Goal: Submit feedback/report problem

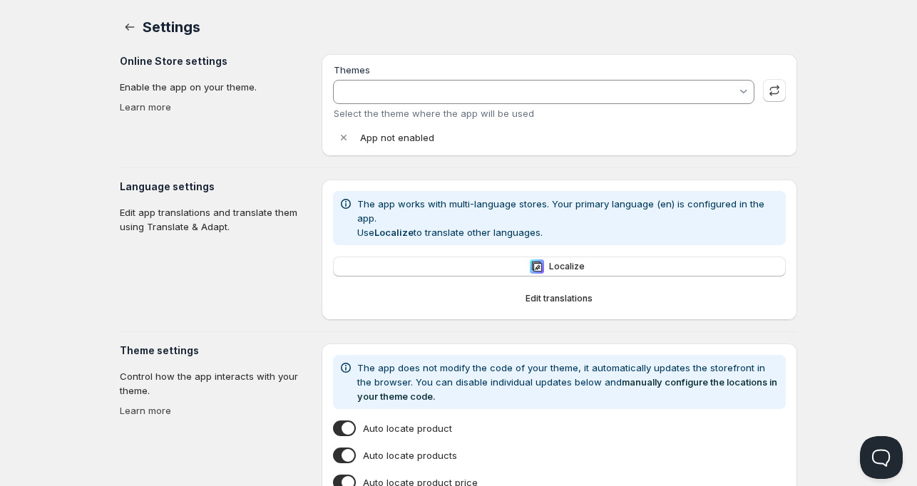
type input "[PERSON_NAME]"
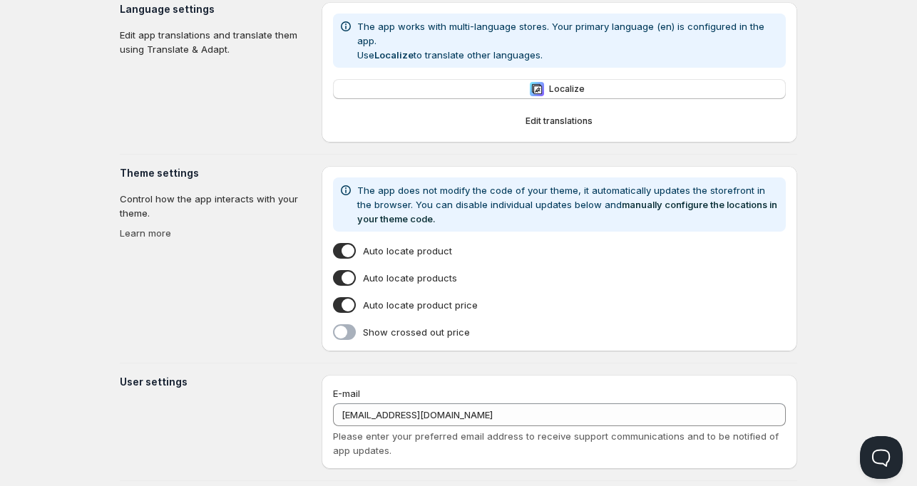
scroll to position [320, 0]
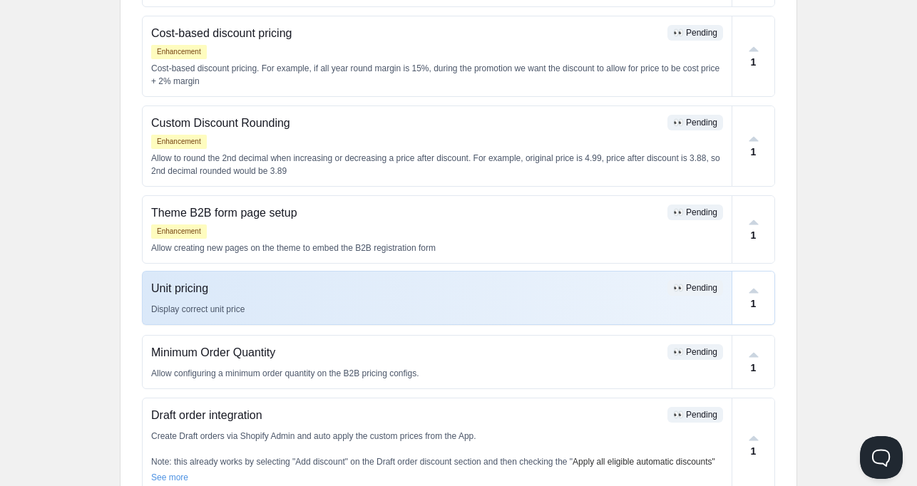
scroll to position [571, 0]
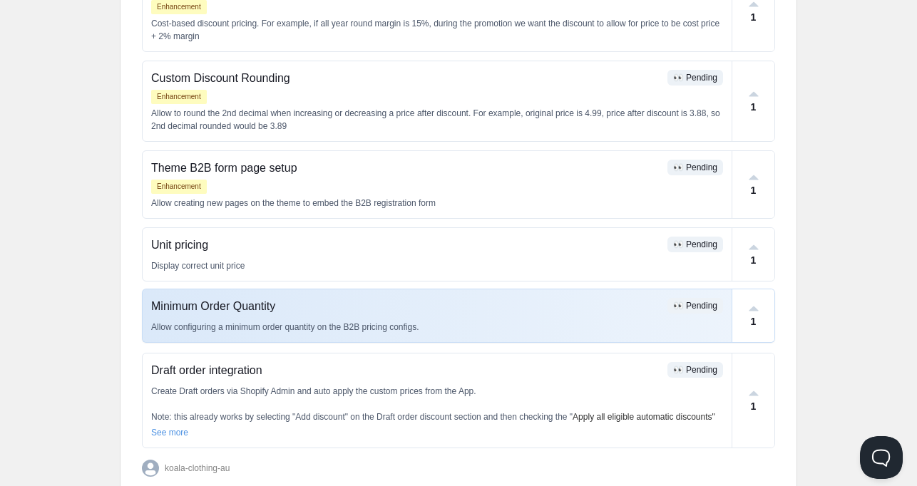
click at [360, 302] on p "Minimum Order Quantity" at bounding box center [406, 306] width 511 height 17
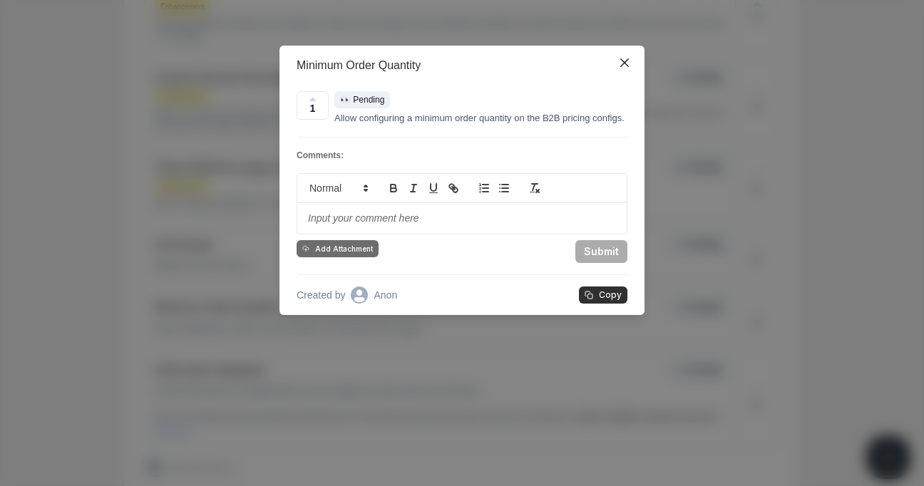
click at [467, 235] on div at bounding box center [462, 218] width 330 height 31
click at [628, 60] on icon "Close" at bounding box center [625, 62] width 9 height 9
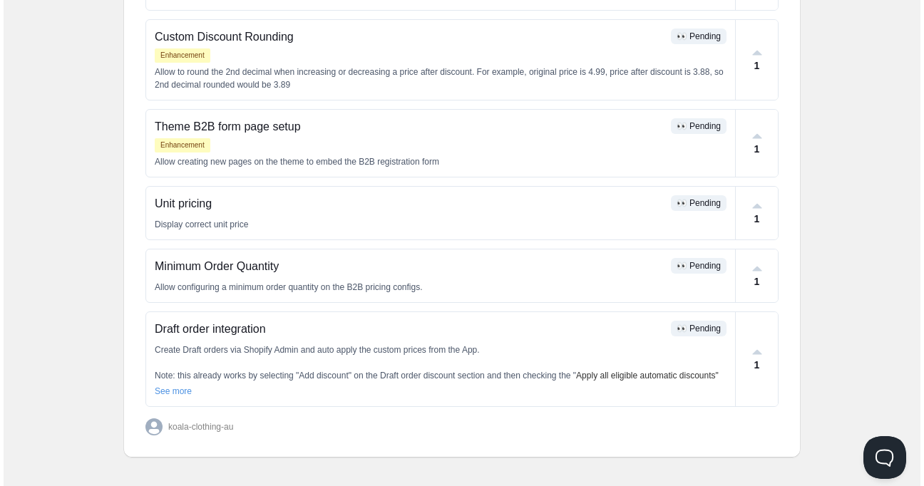
scroll to position [616, 0]
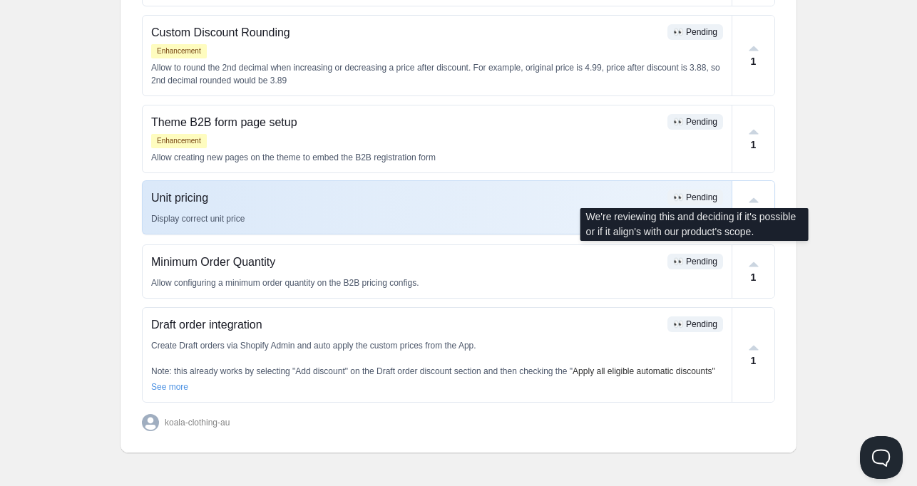
click at [690, 195] on span "👀 Pending" at bounding box center [695, 198] width 44 height 10
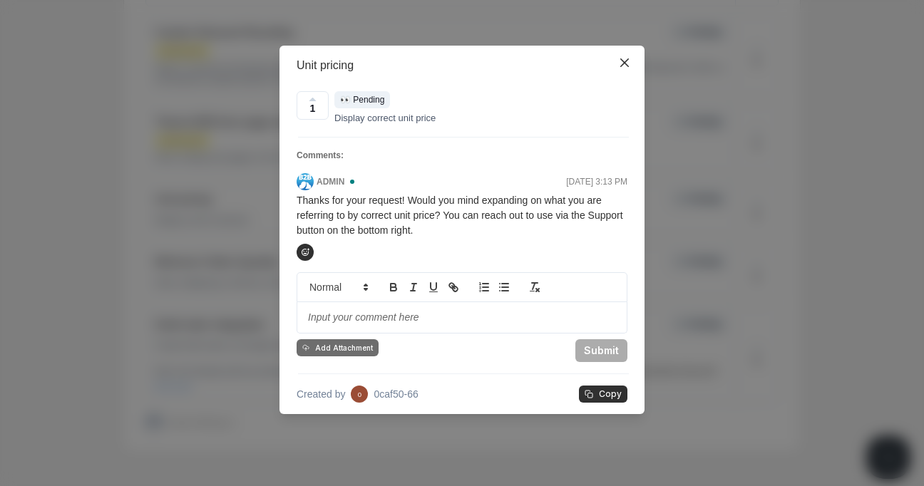
click at [399, 318] on p at bounding box center [462, 318] width 308 height 14
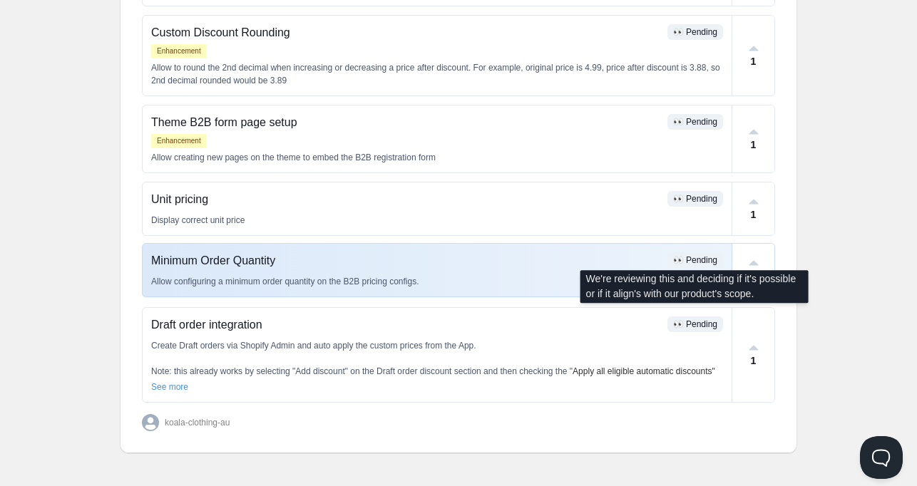
click at [703, 257] on span "👀 Pending" at bounding box center [695, 260] width 44 height 10
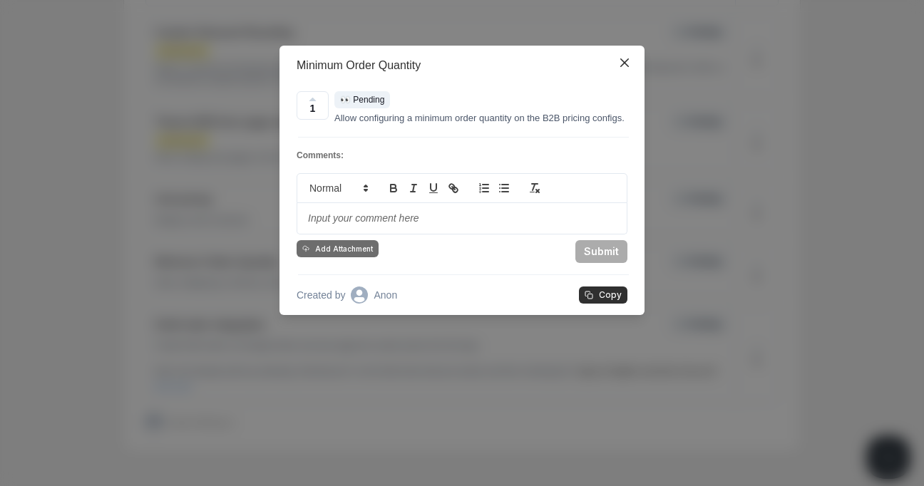
click at [364, 226] on p at bounding box center [462, 219] width 308 height 14
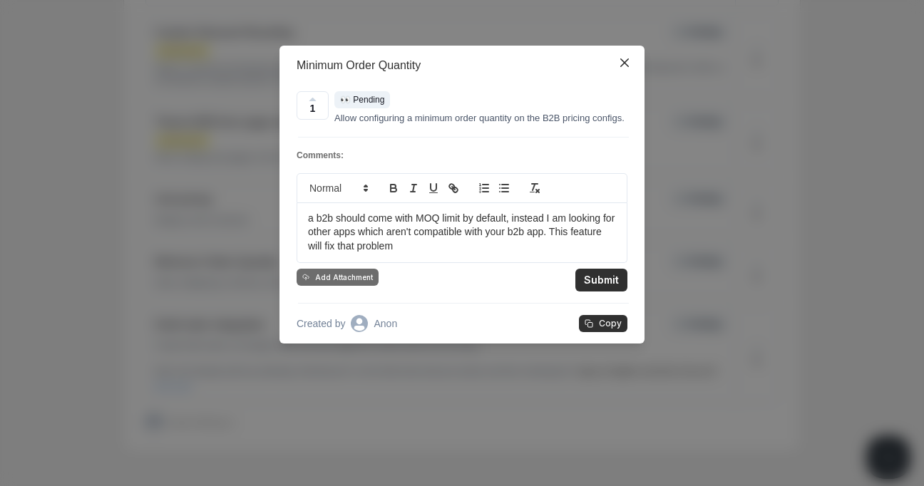
copy p "a b2b should come with MOQ limit by default, instead I am looking for other app…"
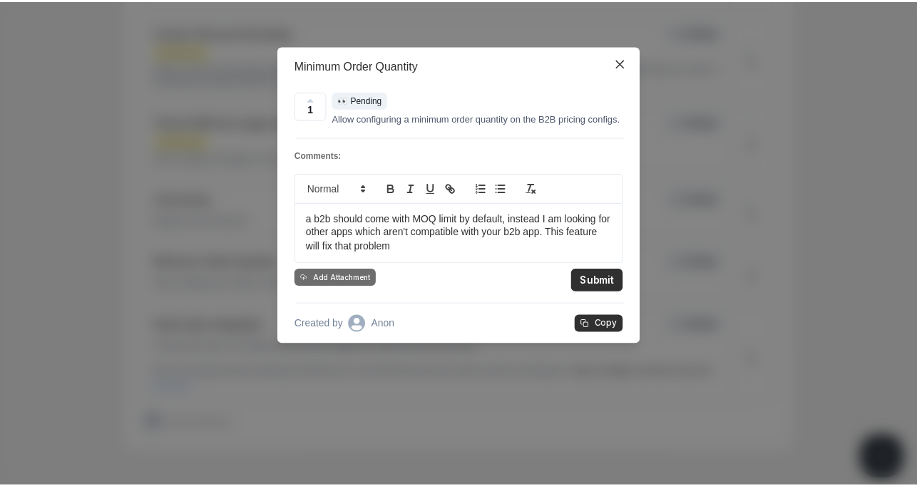
scroll to position [0, 0]
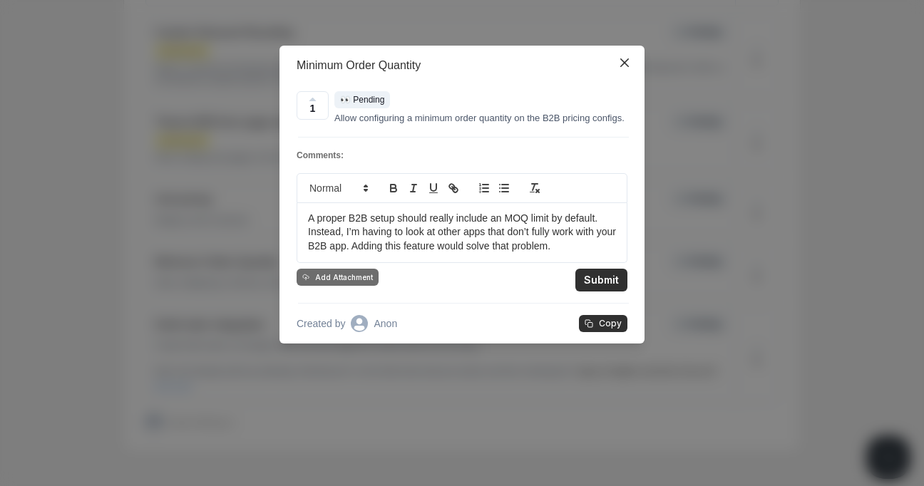
click at [375, 235] on p "A proper B2B setup should really include an MOQ limit by default. Instead, I’m …" at bounding box center [462, 233] width 308 height 43
click at [606, 288] on button "Submit" at bounding box center [602, 280] width 52 height 23
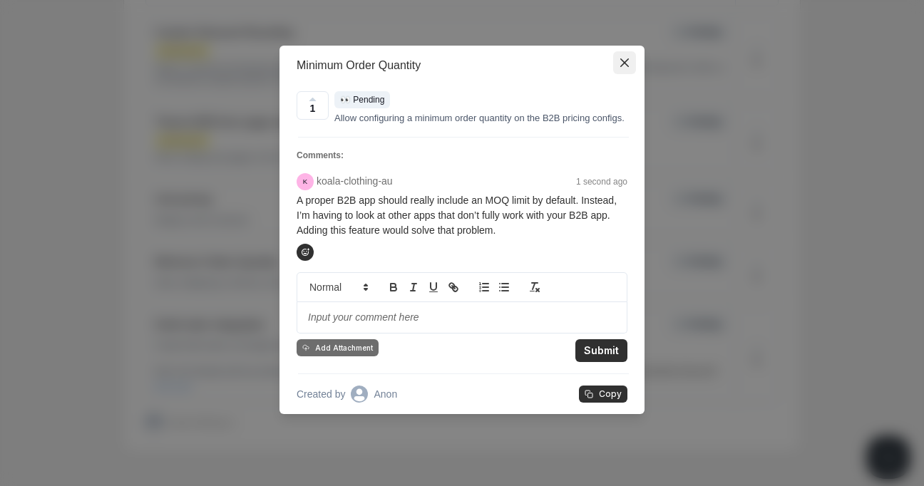
click at [622, 62] on icon "Close" at bounding box center [625, 62] width 9 height 9
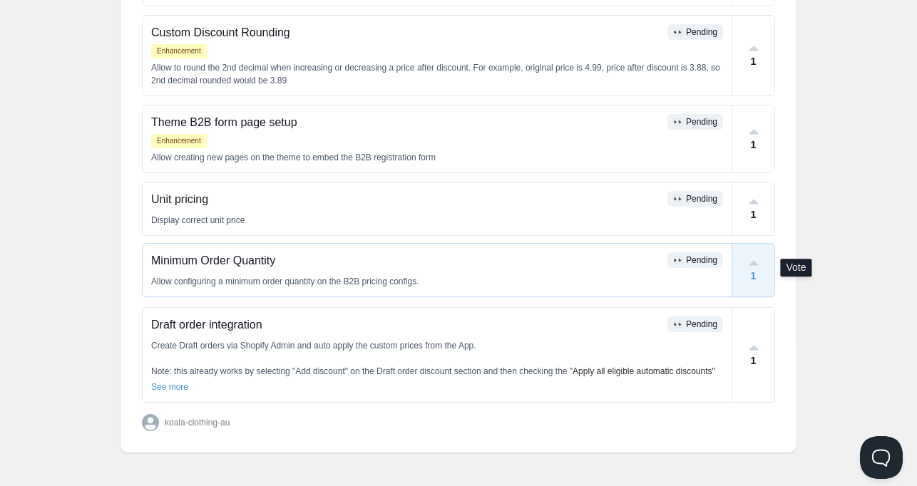
click at [757, 275] on div "1" at bounding box center [754, 270] width 42 height 53
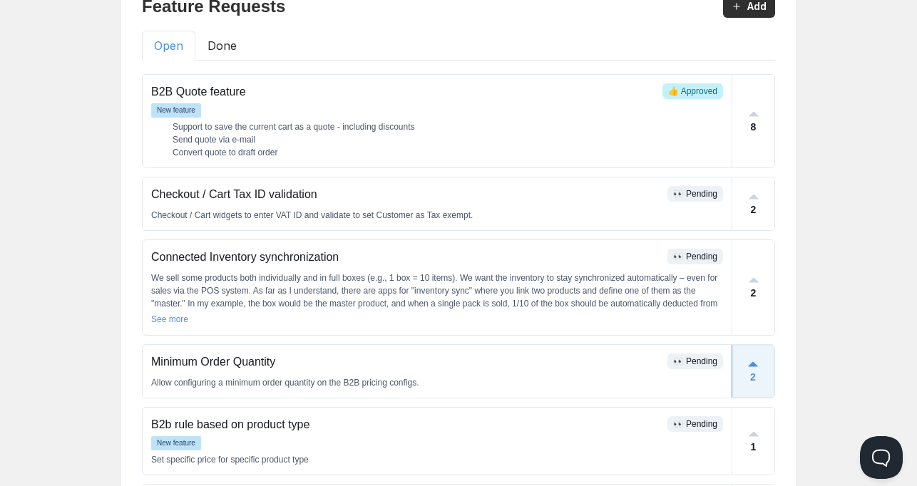
scroll to position [117, 0]
